Goal: Task Accomplishment & Management: Complete application form

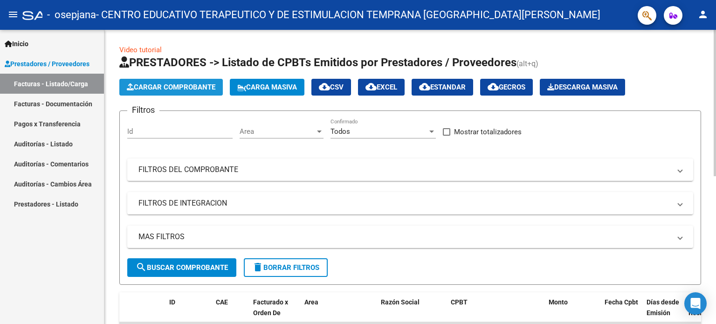
click at [168, 84] on span "Cargar Comprobante" at bounding box center [171, 87] width 89 height 8
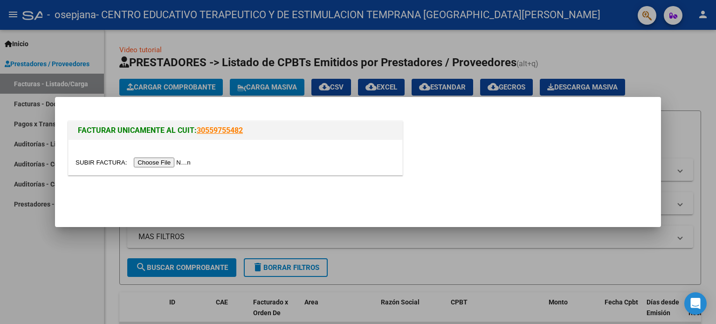
click at [184, 162] on input "file" at bounding box center [135, 163] width 118 height 10
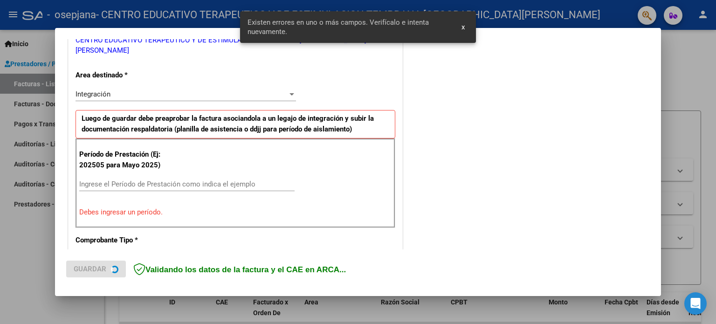
scroll to position [218, 0]
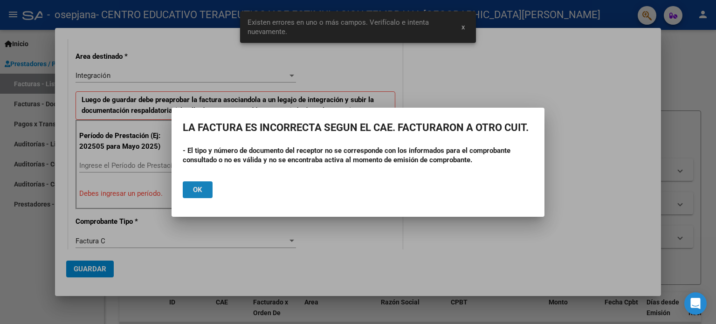
click at [205, 186] on button "Ok" at bounding box center [198, 189] width 30 height 17
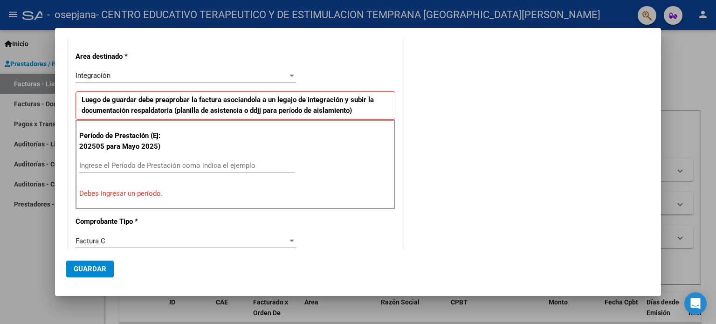
click at [4, 234] on div at bounding box center [358, 162] width 716 height 324
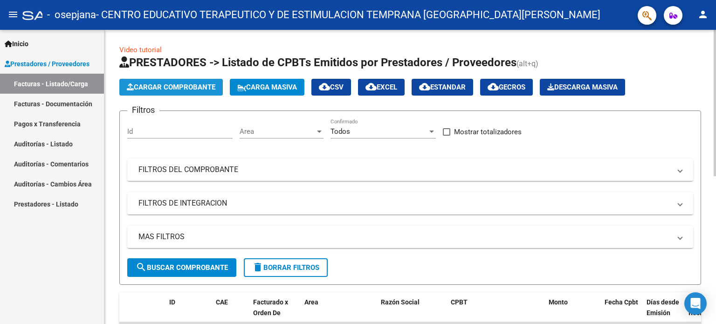
click at [200, 84] on span "Cargar Comprobante" at bounding box center [171, 87] width 89 height 8
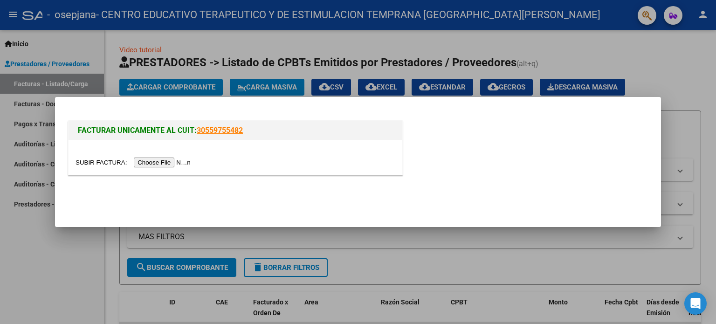
click at [172, 165] on input "file" at bounding box center [135, 163] width 118 height 10
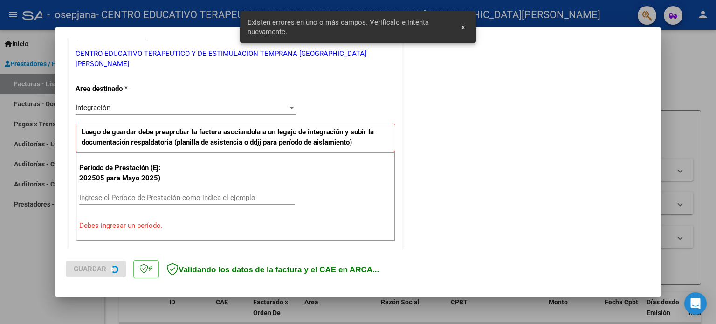
scroll to position [201, 0]
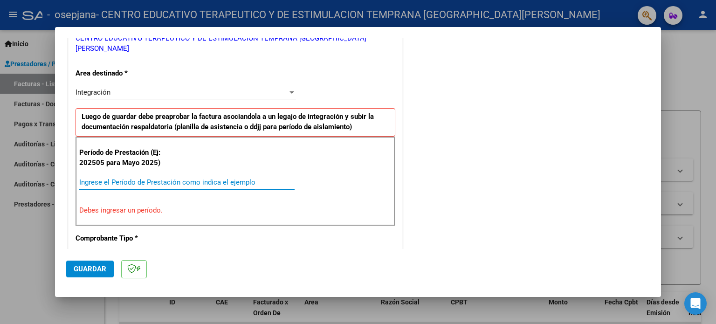
click at [139, 178] on input "Ingrese el Período de Prestación como indica el ejemplo" at bounding box center [186, 182] width 215 height 8
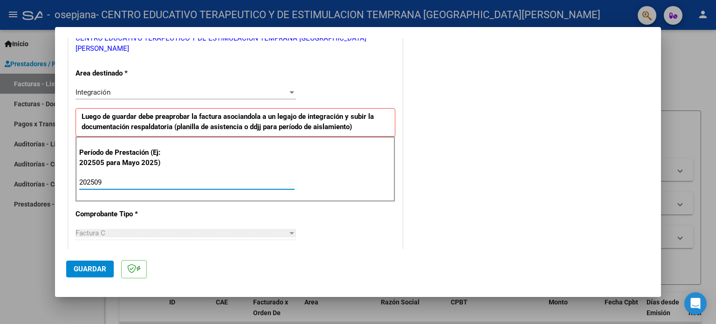
type input "202509"
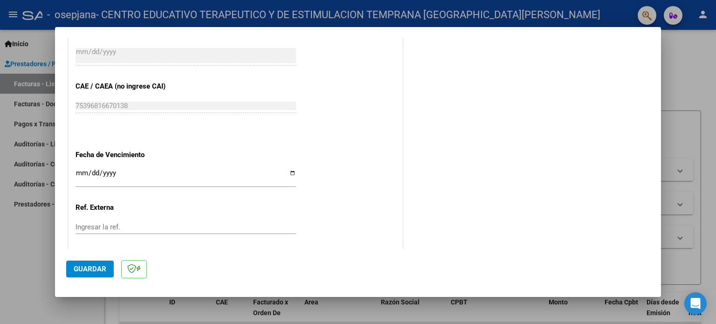
scroll to position [575, 0]
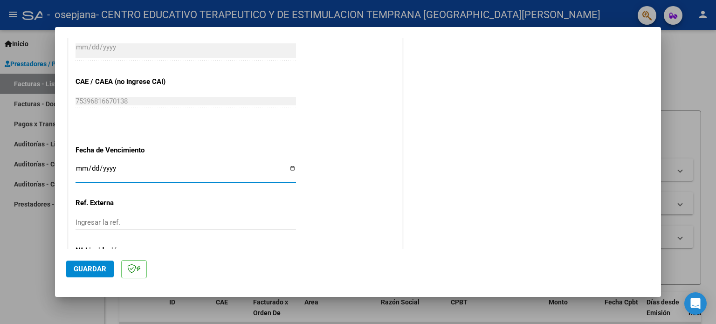
click at [291, 165] on input "Ingresar la fecha" at bounding box center [186, 172] width 221 height 15
type input "[DATE]"
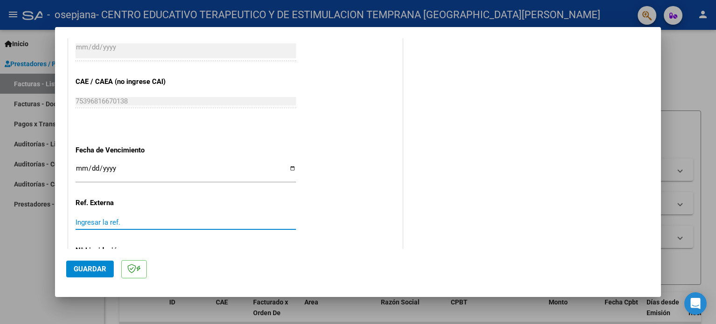
click at [220, 218] on input "Ingresar la ref." at bounding box center [186, 222] width 221 height 8
click at [103, 272] on span "Guardar" at bounding box center [90, 269] width 33 height 8
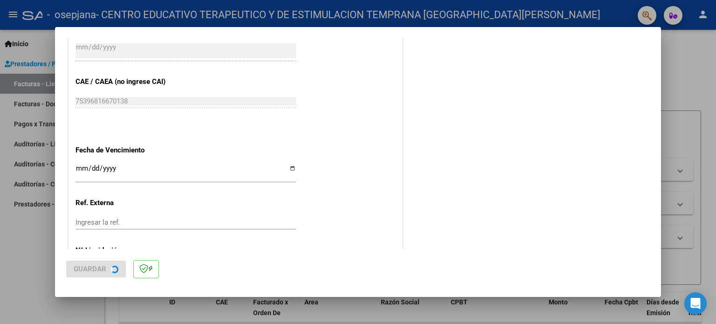
scroll to position [0, 0]
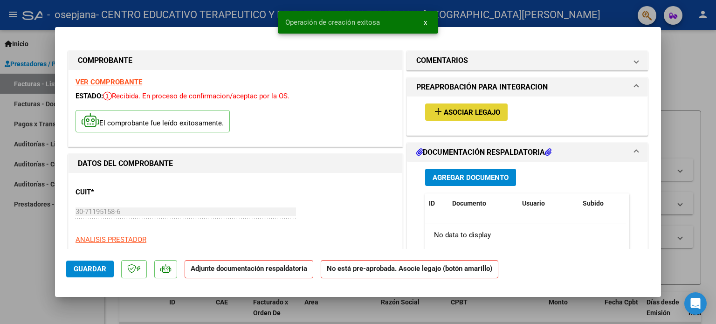
click at [444, 115] on span "Asociar Legajo" at bounding box center [472, 112] width 56 height 8
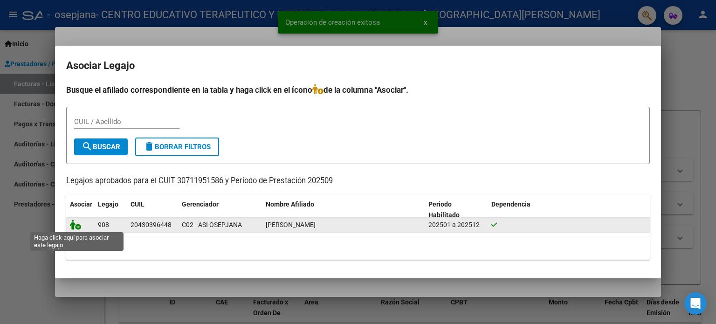
click at [79, 222] on icon at bounding box center [75, 225] width 11 height 10
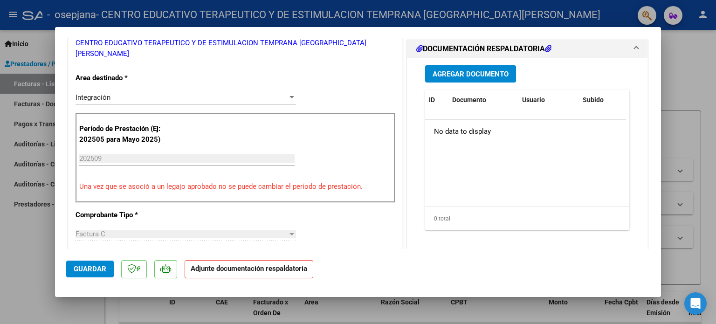
scroll to position [214, 0]
click at [490, 74] on span "Agregar Documento" at bounding box center [471, 74] width 76 height 8
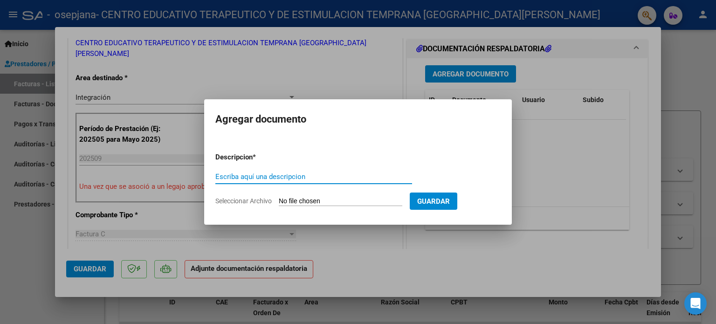
click at [265, 173] on input "Escriba aquí una descripcion" at bounding box center [313, 177] width 197 height 8
type input "PLANILLA DE ASISTENCIA SEPTIEMBRE"
click at [241, 203] on span "Seleccionar Archivo" at bounding box center [243, 200] width 56 height 7
click at [279, 203] on input "Seleccionar Archivo" at bounding box center [341, 201] width 124 height 9
type input "C:\fakepath\[PERSON_NAME] [DATE].pdf"
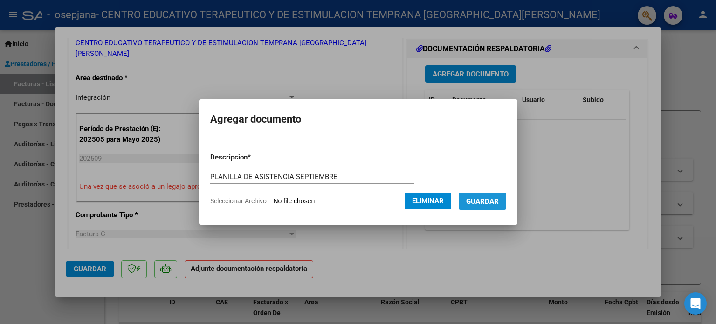
click at [491, 203] on span "Guardar" at bounding box center [482, 201] width 33 height 8
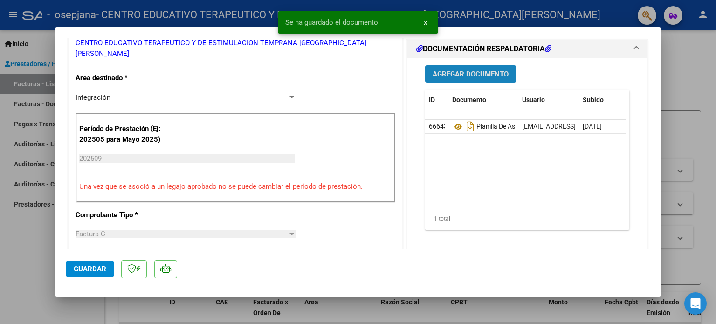
click at [468, 75] on span "Agregar Documento" at bounding box center [471, 74] width 76 height 8
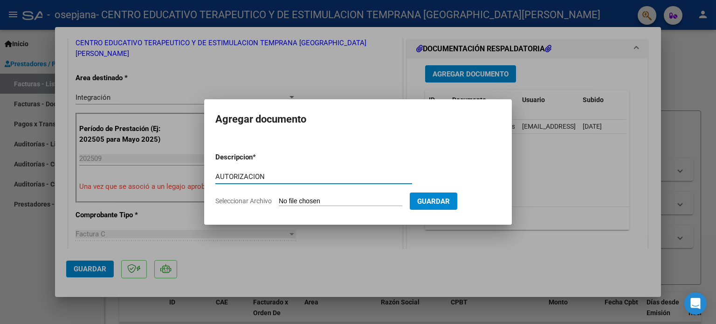
type input "AUTORIZACION"
click at [268, 203] on span "Seleccionar Archivo" at bounding box center [243, 200] width 56 height 7
click at [279, 203] on input "Seleccionar Archivo" at bounding box center [341, 201] width 124 height 9
type input "C:\fakepath\[PERSON_NAME].pdf"
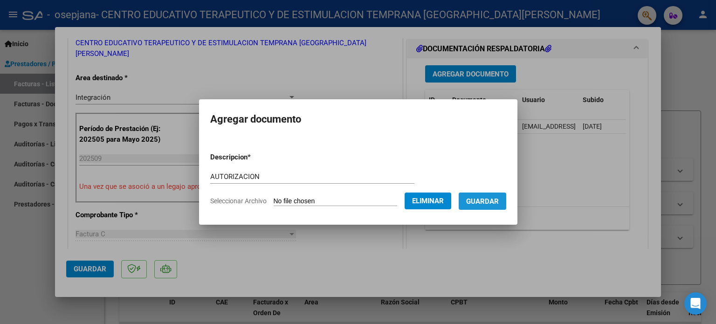
click at [487, 200] on span "Guardar" at bounding box center [482, 201] width 33 height 8
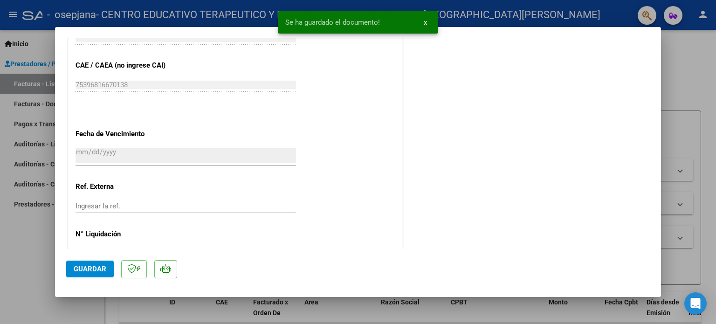
scroll to position [623, 0]
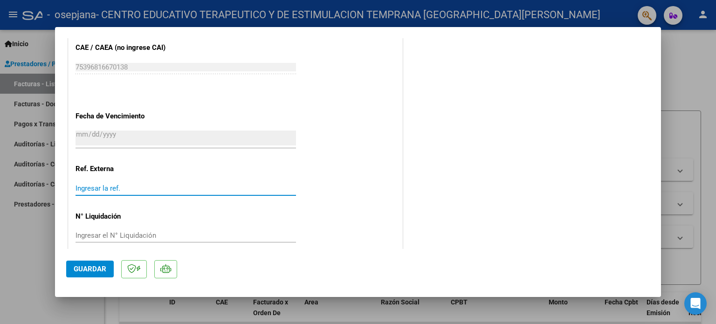
click at [113, 184] on input "Ingresar la ref." at bounding box center [186, 188] width 221 height 8
type input "202509"
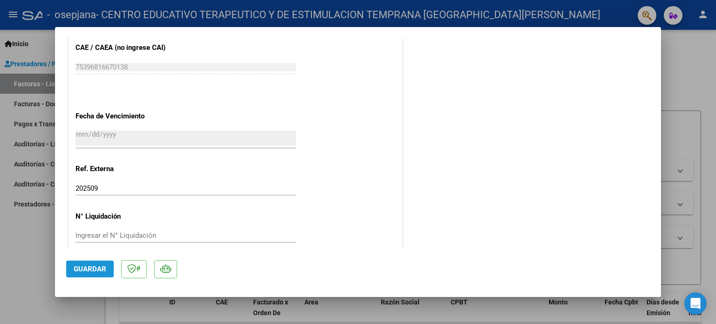
click at [95, 265] on span "Guardar" at bounding box center [90, 269] width 33 height 8
click at [36, 253] on div at bounding box center [358, 162] width 716 height 324
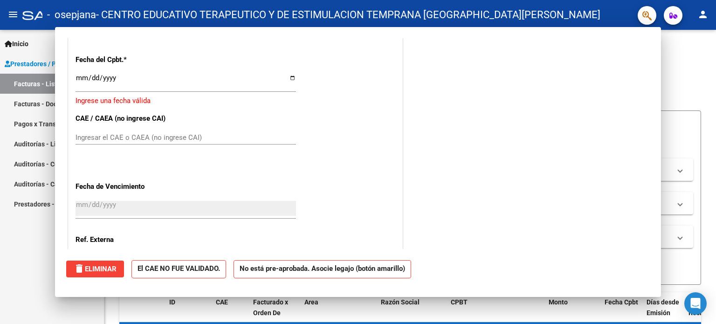
scroll to position [0, 0]
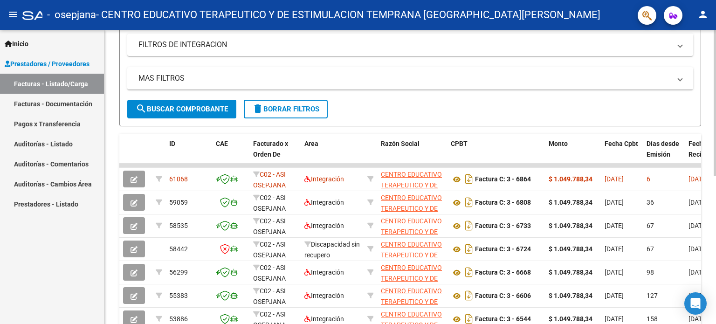
click at [716, 177] on div at bounding box center [715, 183] width 2 height 146
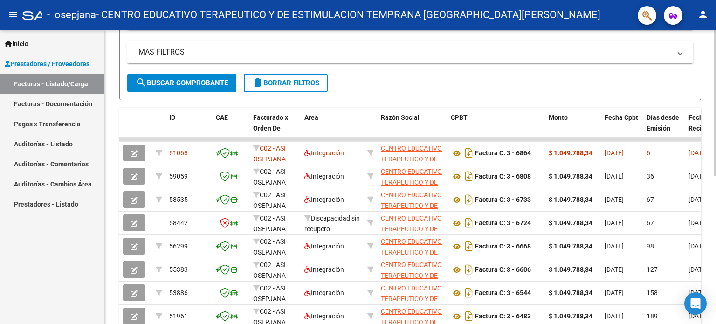
scroll to position [179, 0]
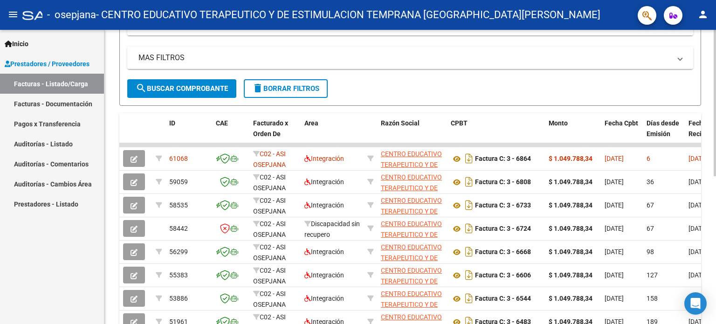
click at [713, 194] on div "Video tutorial PRESTADORES -> Listado de CPBTs Emitidos por Prestadores / Prove…" at bounding box center [411, 144] width 614 height 586
